Goal: Information Seeking & Learning: Learn about a topic

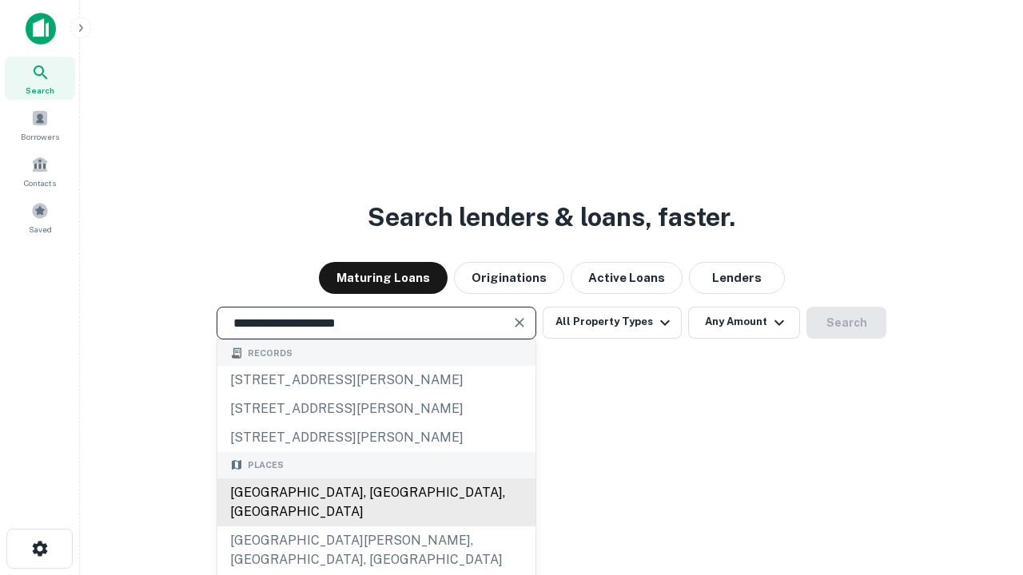
click at [375, 526] on div "Santa Monica, CA, USA" at bounding box center [376, 503] width 318 height 48
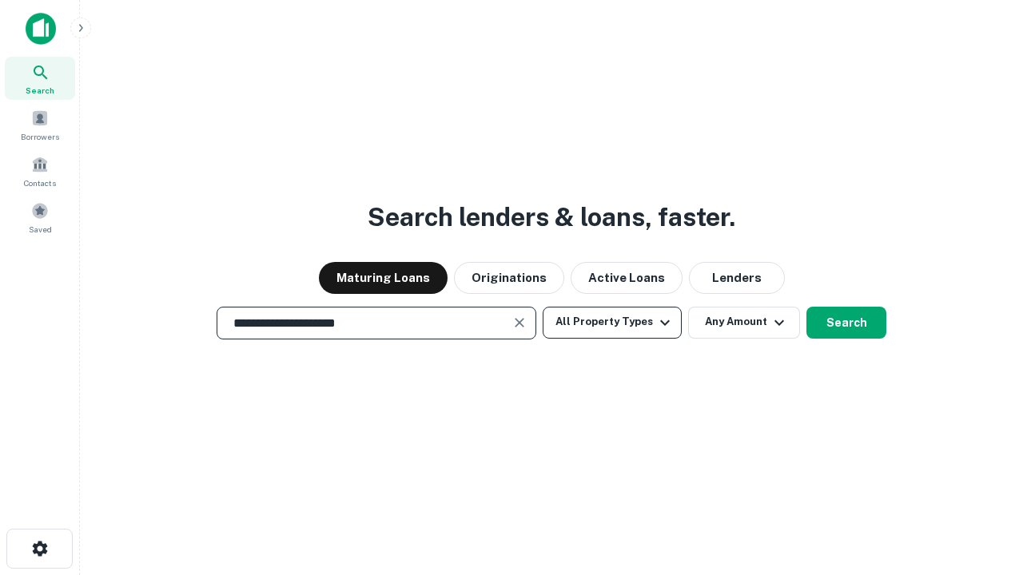
type input "**********"
click at [612, 322] on button "All Property Types" at bounding box center [611, 323] width 139 height 32
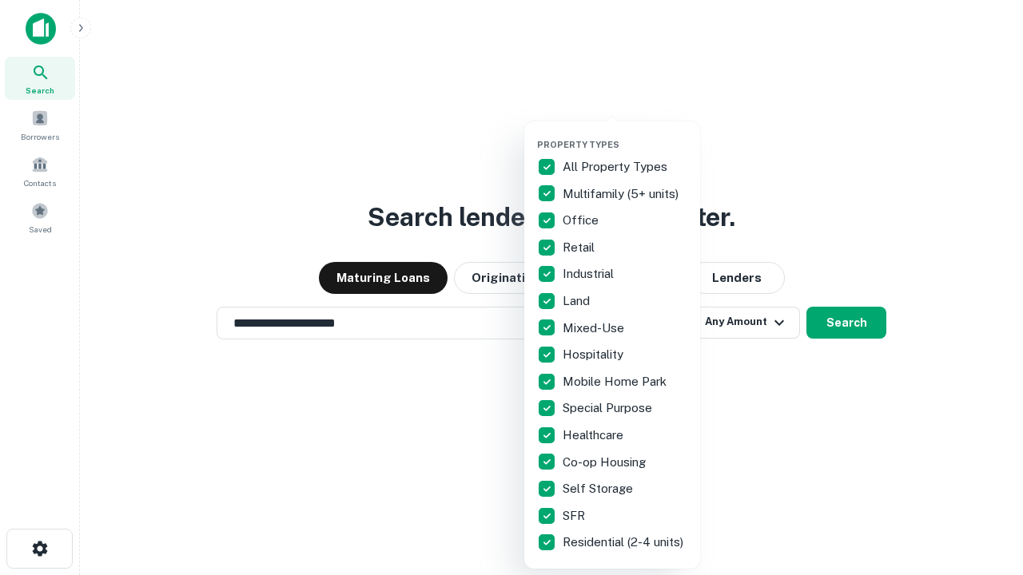
click at [625, 134] on button "button" at bounding box center [625, 134] width 176 height 1
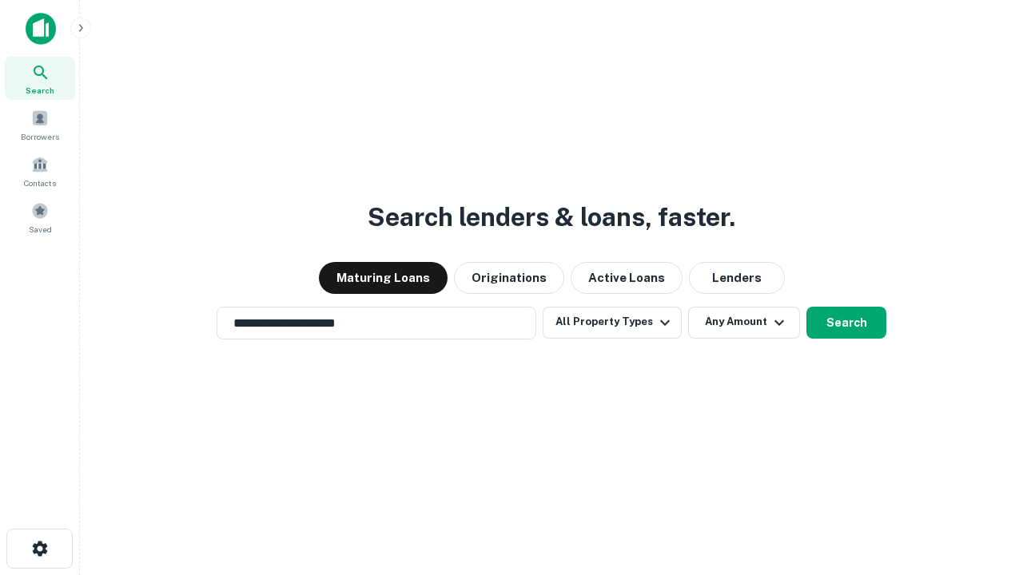
scroll to position [25, 0]
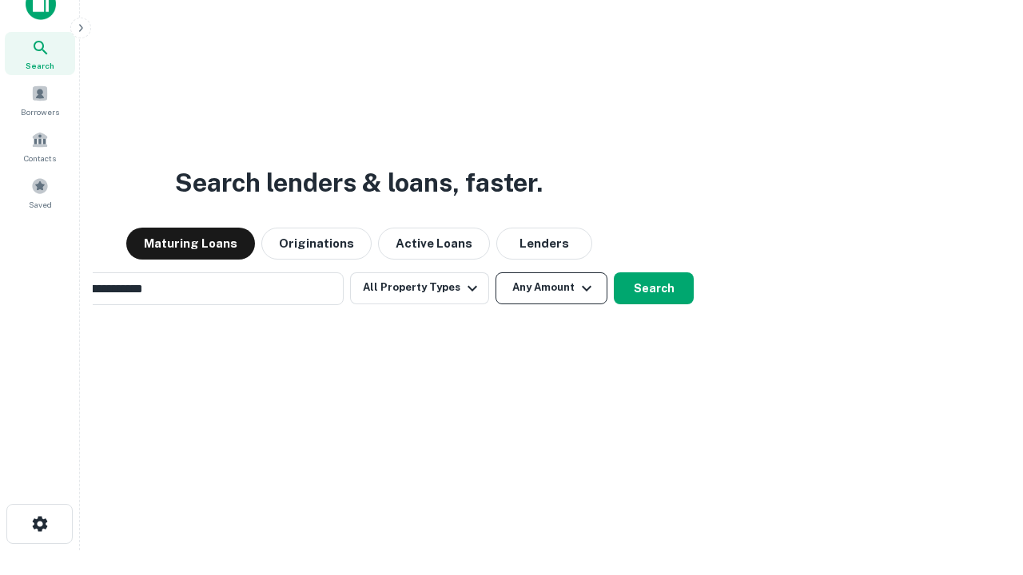
click at [495, 272] on button "Any Amount" at bounding box center [551, 288] width 112 height 32
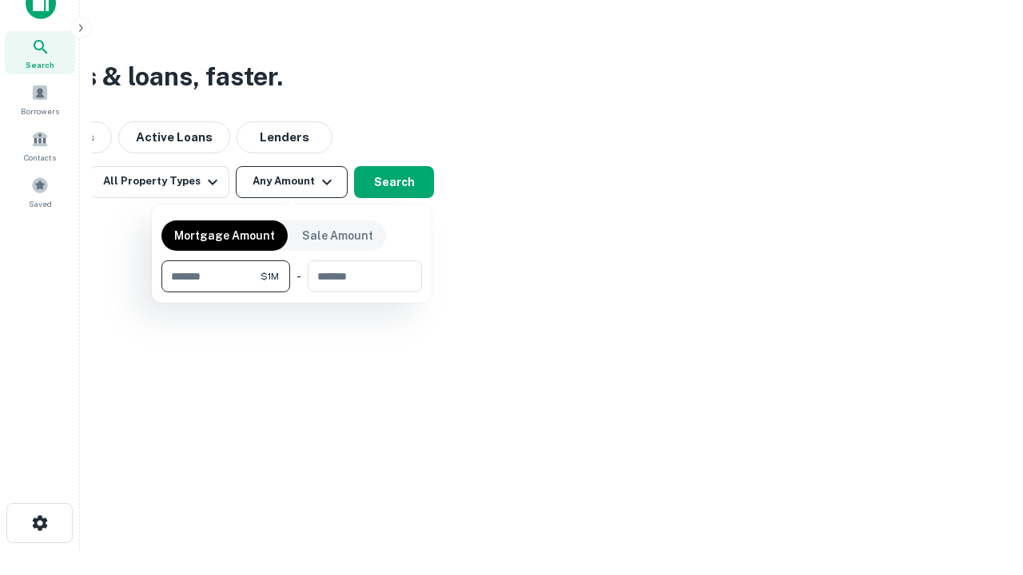
type input "*******"
click at [292, 292] on button "button" at bounding box center [291, 292] width 260 height 1
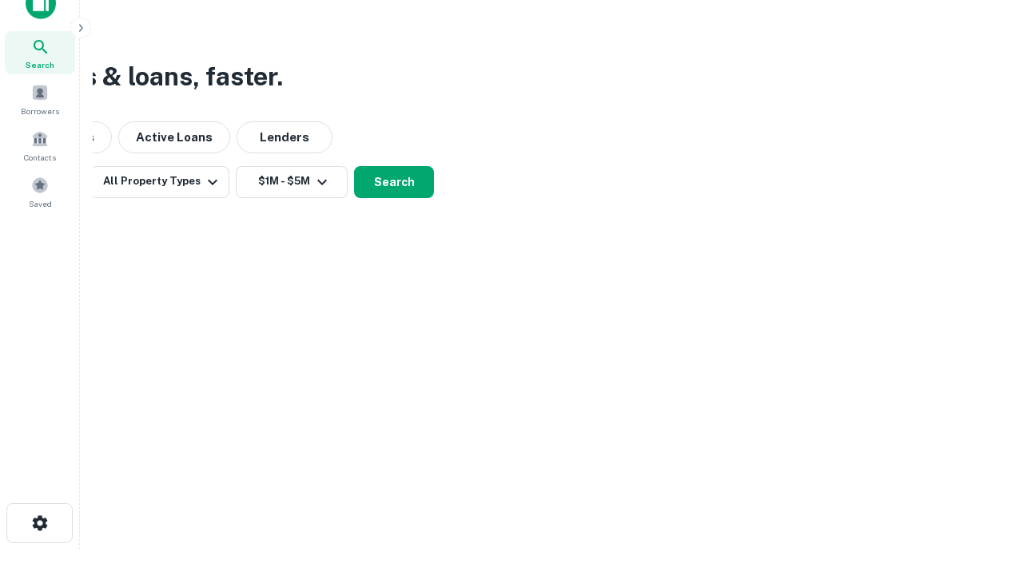
scroll to position [10, 295]
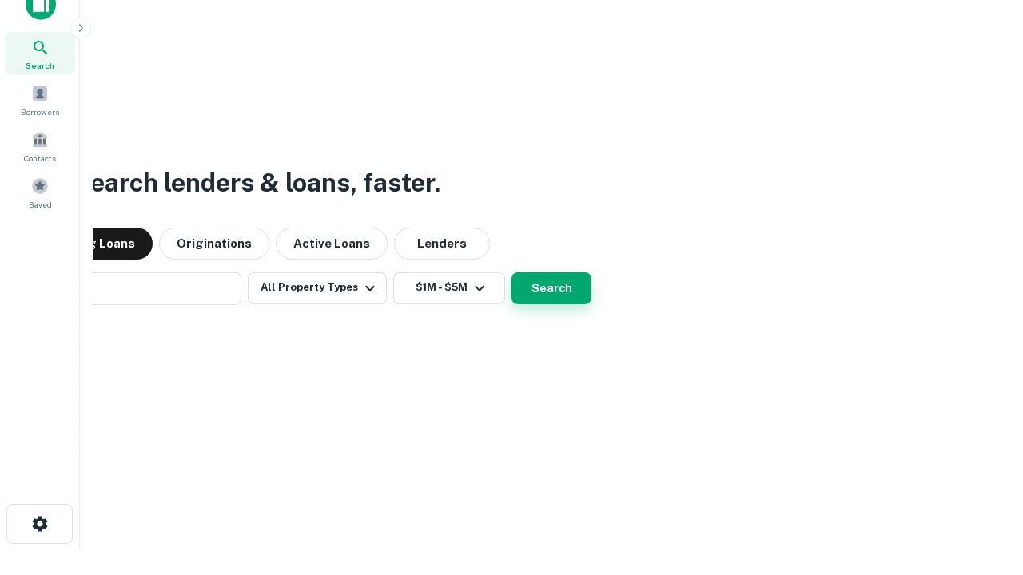
click at [511, 272] on button "Search" at bounding box center [551, 288] width 80 height 32
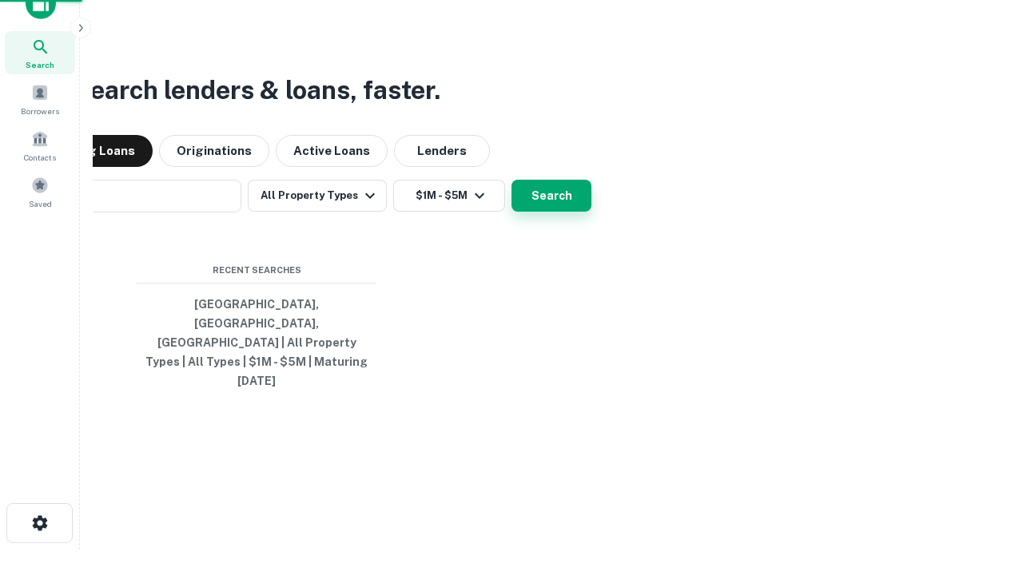
scroll to position [42, 452]
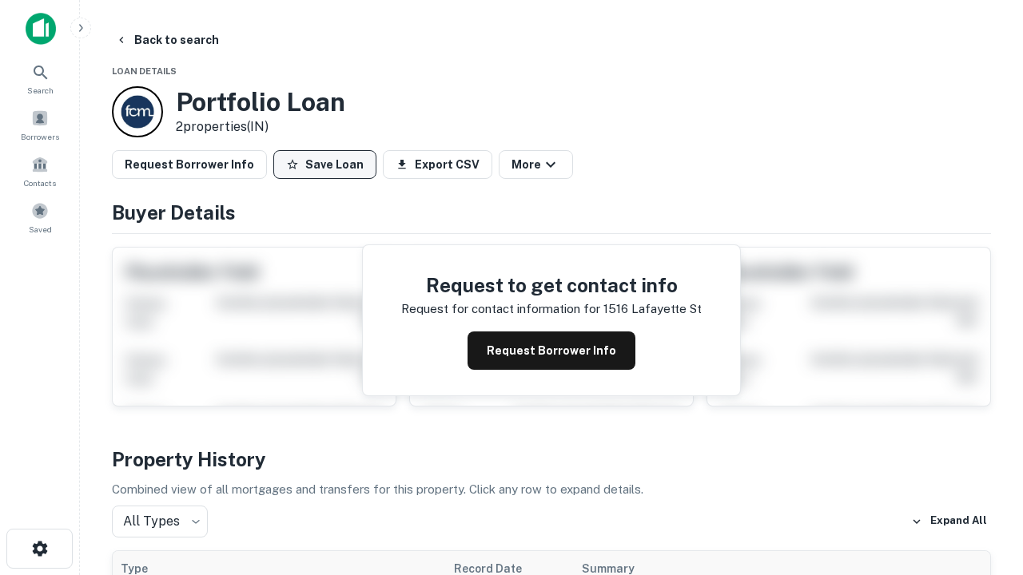
click at [324, 165] on button "Save Loan" at bounding box center [324, 164] width 103 height 29
click at [328, 165] on button "Save Loan" at bounding box center [324, 164] width 103 height 29
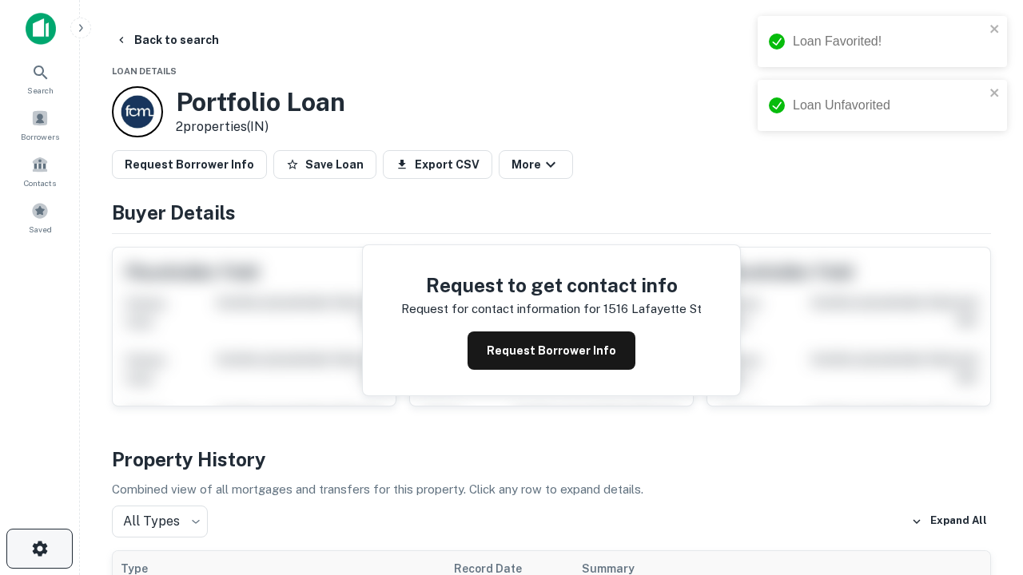
click at [39, 549] on icon "button" at bounding box center [39, 548] width 19 height 19
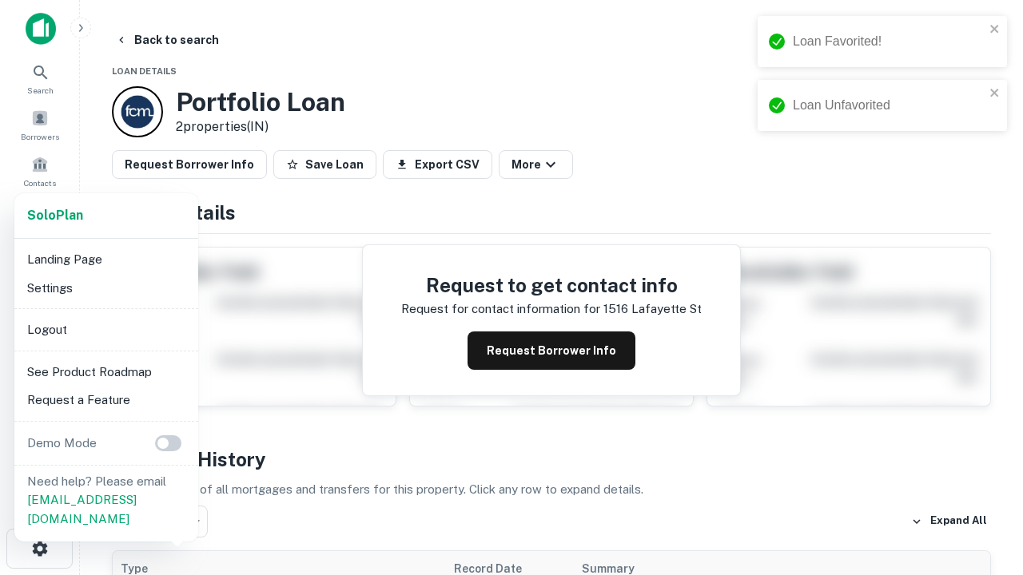
click at [105, 329] on li "Logout" at bounding box center [106, 330] width 171 height 29
